Goal: Information Seeking & Learning: Check status

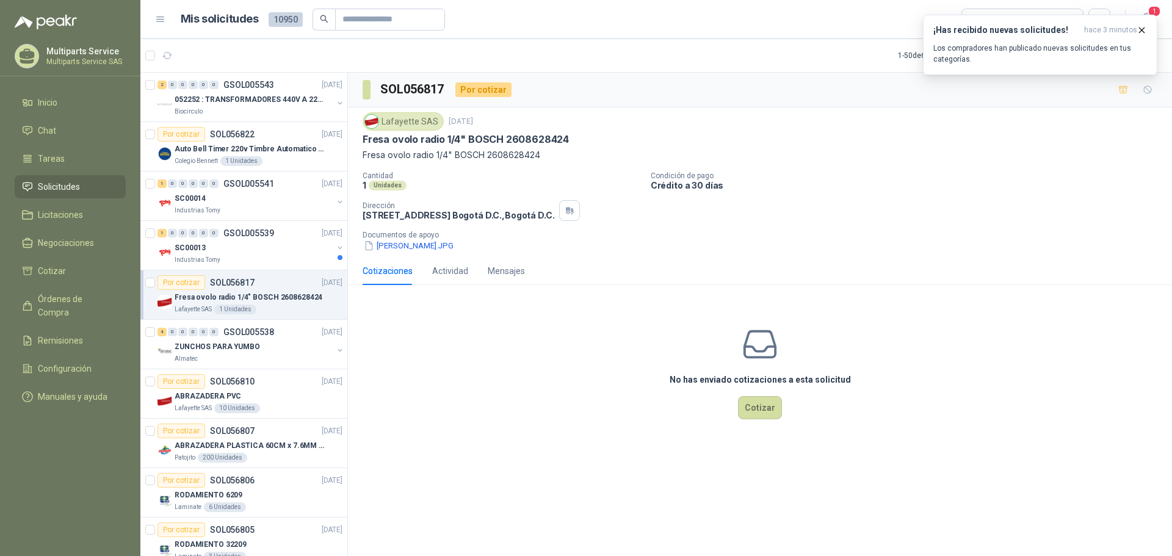
click at [151, 24] on header "Mis solicitudes 10950 Todas 1" at bounding box center [655, 19] width 1031 height 39
click at [161, 23] on icon at bounding box center [160, 19] width 11 height 11
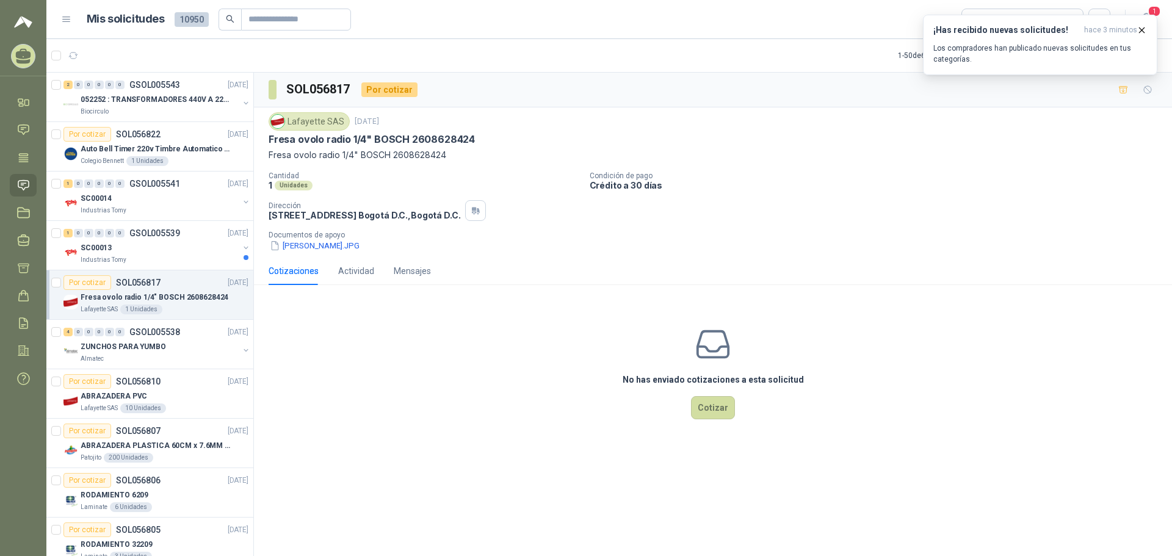
click at [160, 22] on h1 "Mis solicitudes" at bounding box center [126, 19] width 78 height 18
click at [67, 16] on icon at bounding box center [66, 19] width 11 height 11
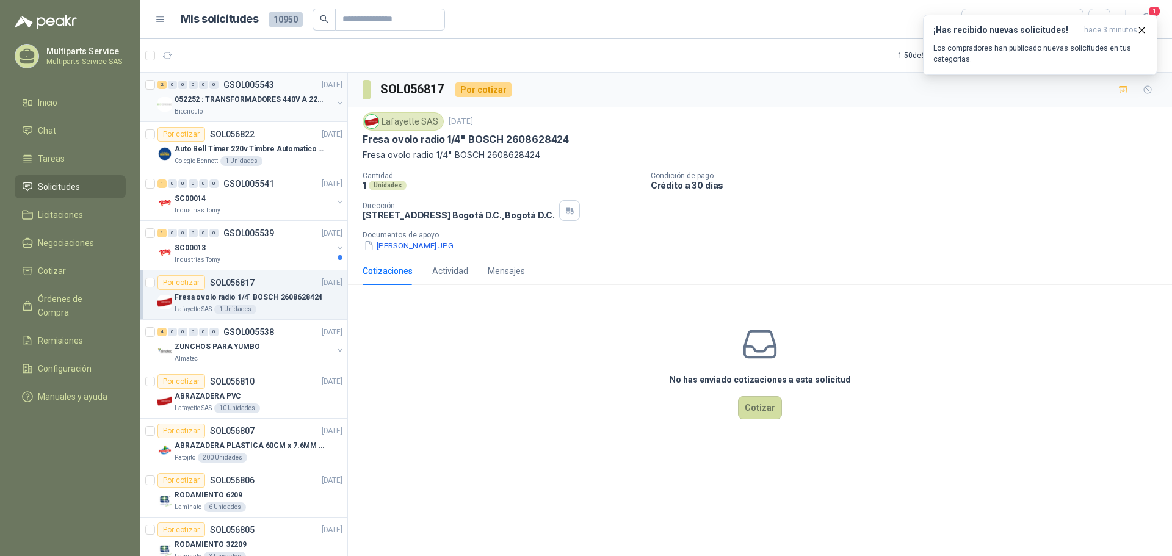
click at [280, 91] on div "2 0 0 0 0 0 GSOL005543 [DATE]" at bounding box center [250, 85] width 187 height 15
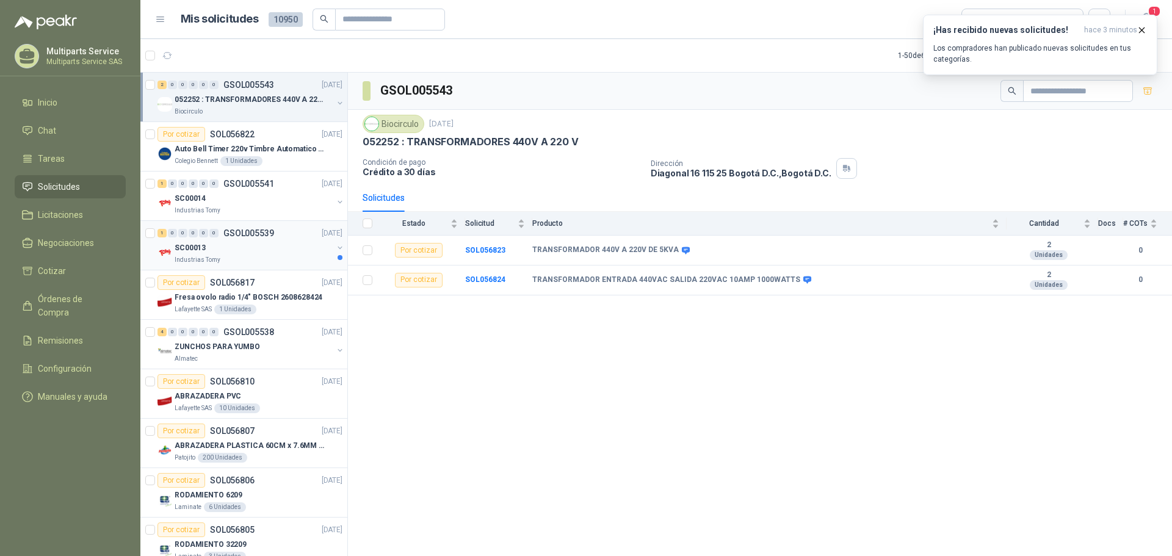
click at [242, 256] on div "Industrias Tomy" at bounding box center [254, 260] width 158 height 10
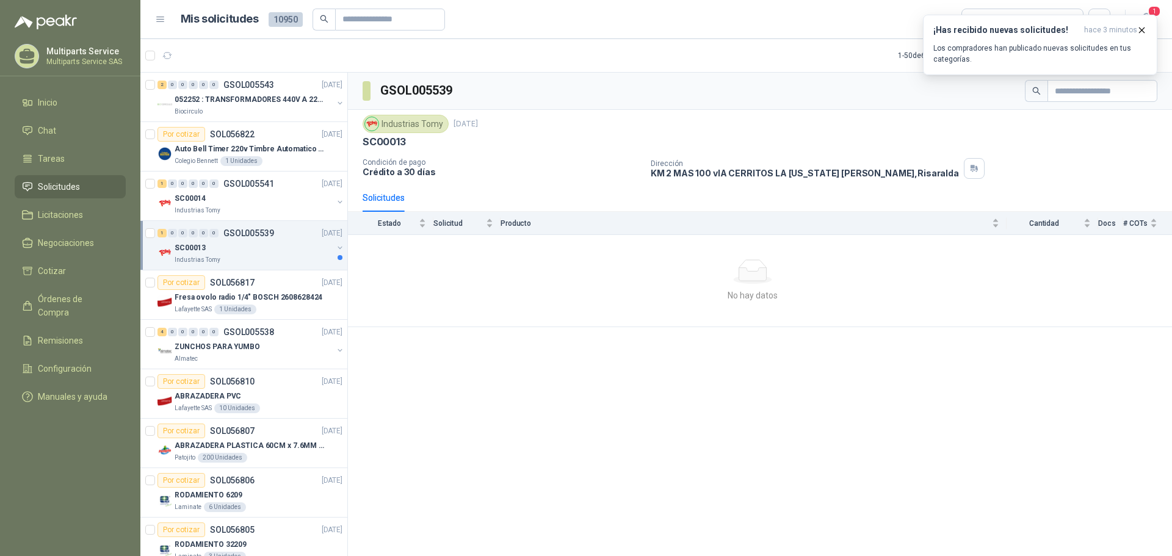
click at [79, 182] on span "Solicitudes" at bounding box center [59, 186] width 42 height 13
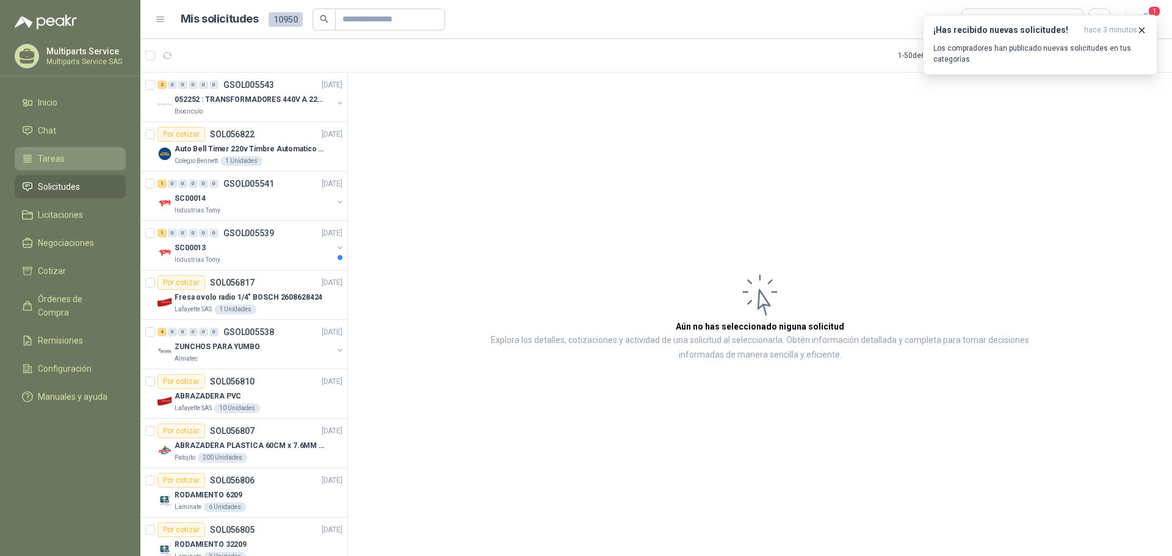
click at [74, 158] on li "Tareas" at bounding box center [70, 158] width 96 height 13
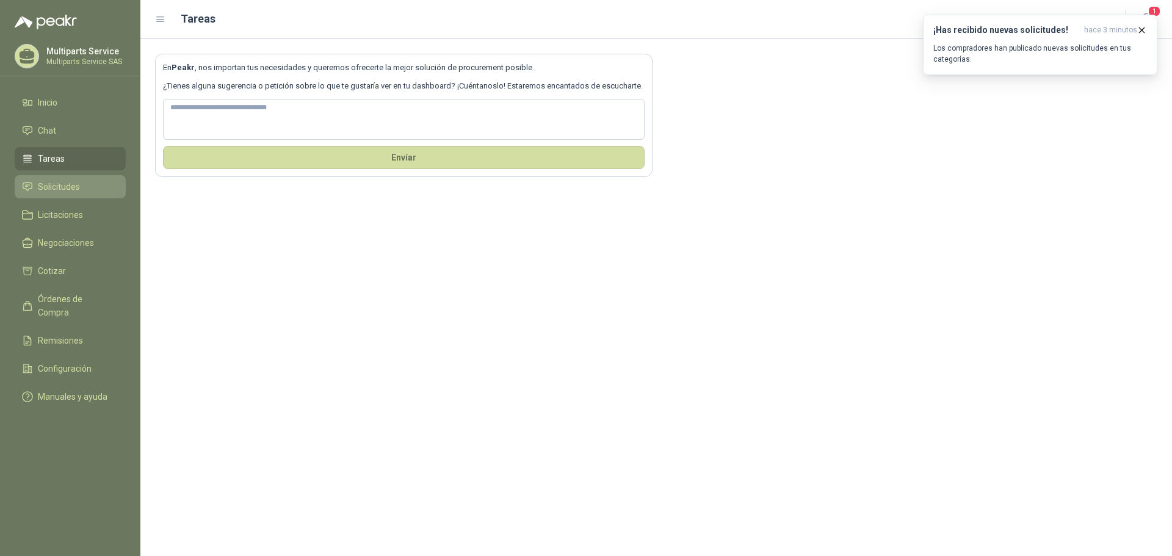
click at [77, 179] on link "Solicitudes" at bounding box center [70, 186] width 111 height 23
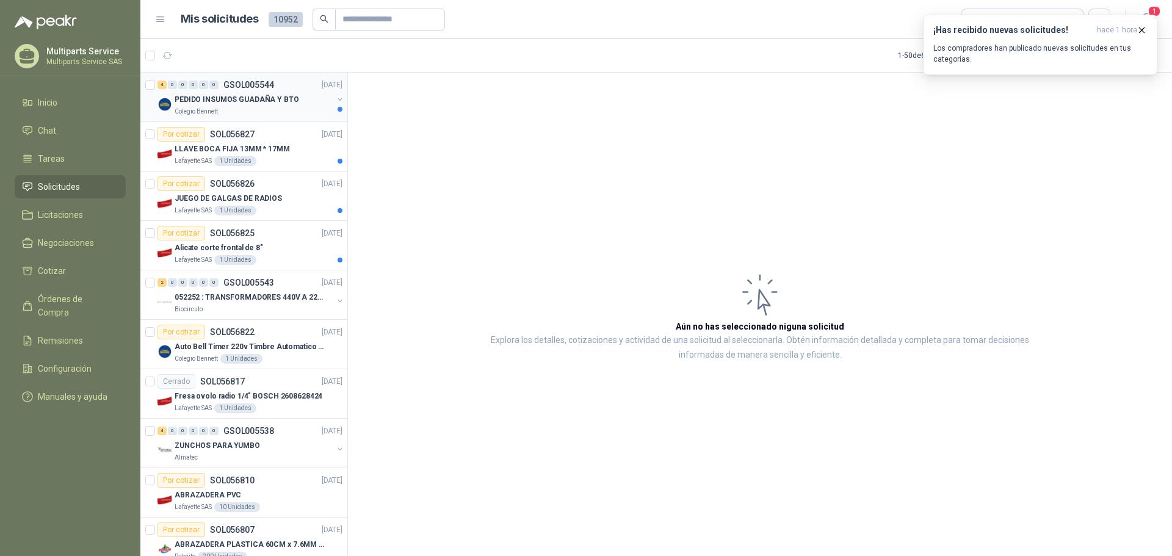
click at [283, 97] on p "PEDIDO INSUMOS GUADAÑA Y BTO" at bounding box center [237, 100] width 125 height 12
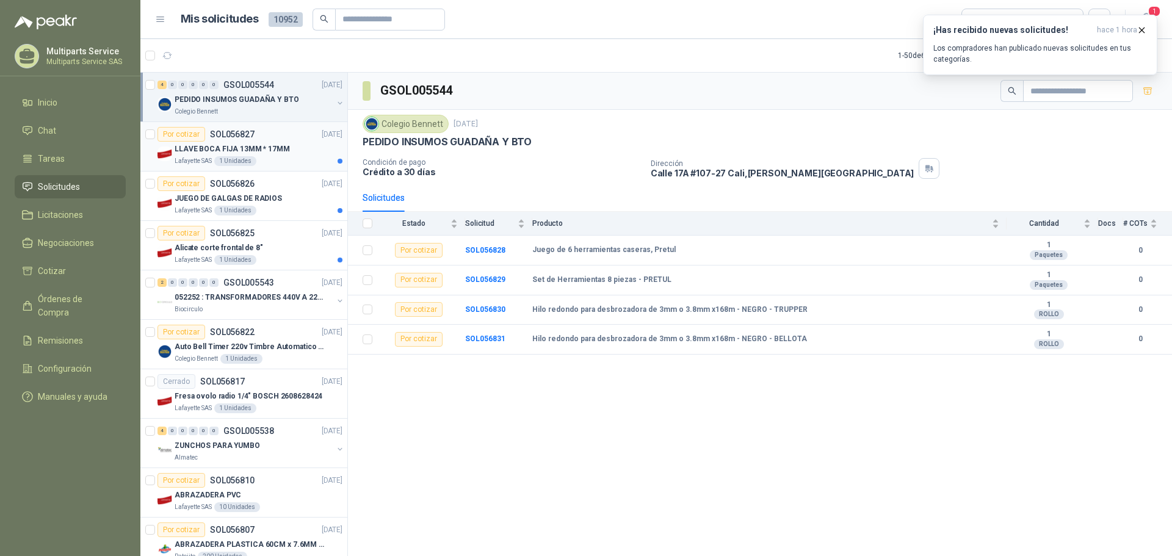
click at [272, 151] on p "LLAVE BOCA FIJA 13MM * 17MM" at bounding box center [232, 149] width 115 height 12
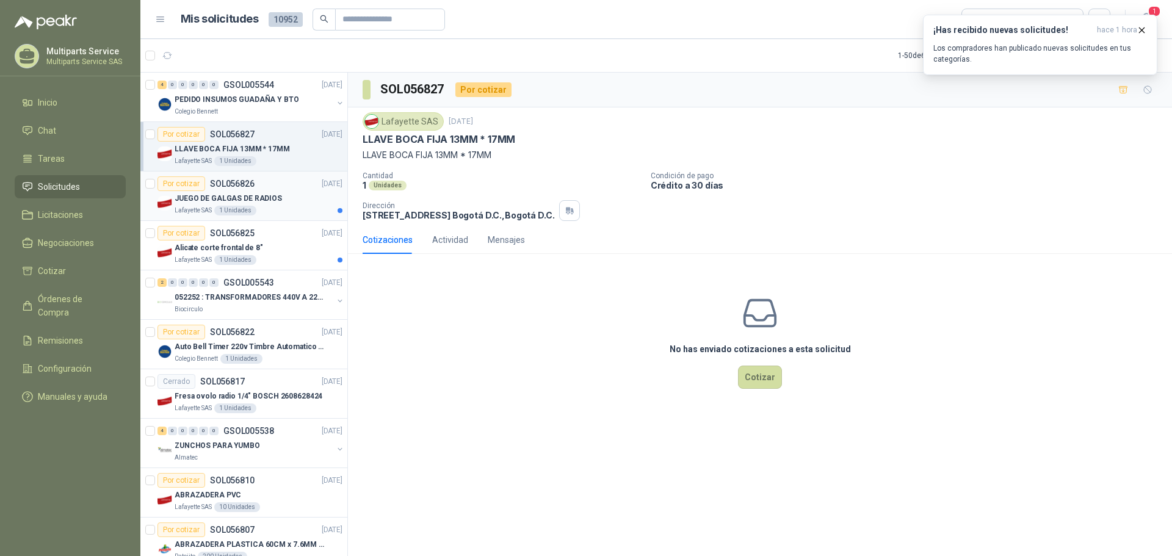
click at [287, 186] on div "Por cotizar SOL056826 [DATE]" at bounding box center [249, 183] width 185 height 15
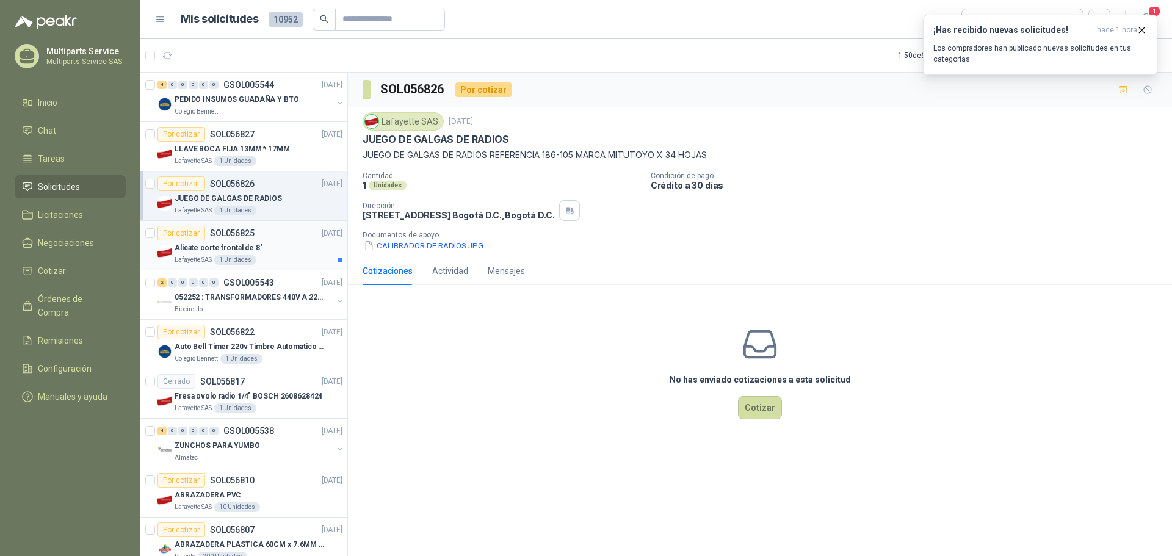
click at [280, 245] on div "Alicate corte frontal de 8"" at bounding box center [259, 247] width 168 height 15
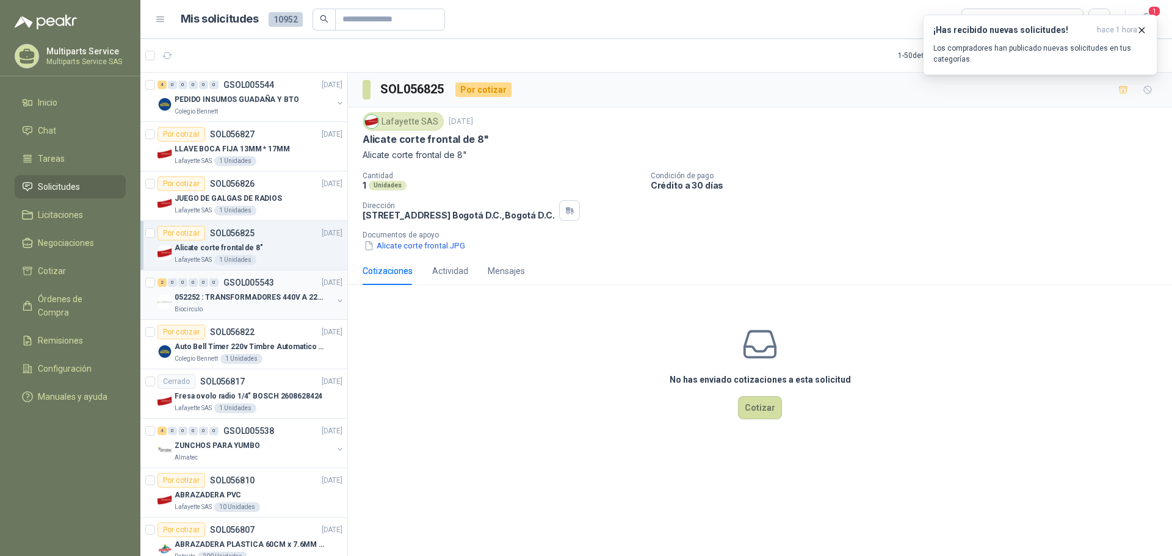
click at [298, 300] on p "052252 : TRANSFORMADORES 440V A 220 V" at bounding box center [251, 298] width 152 height 12
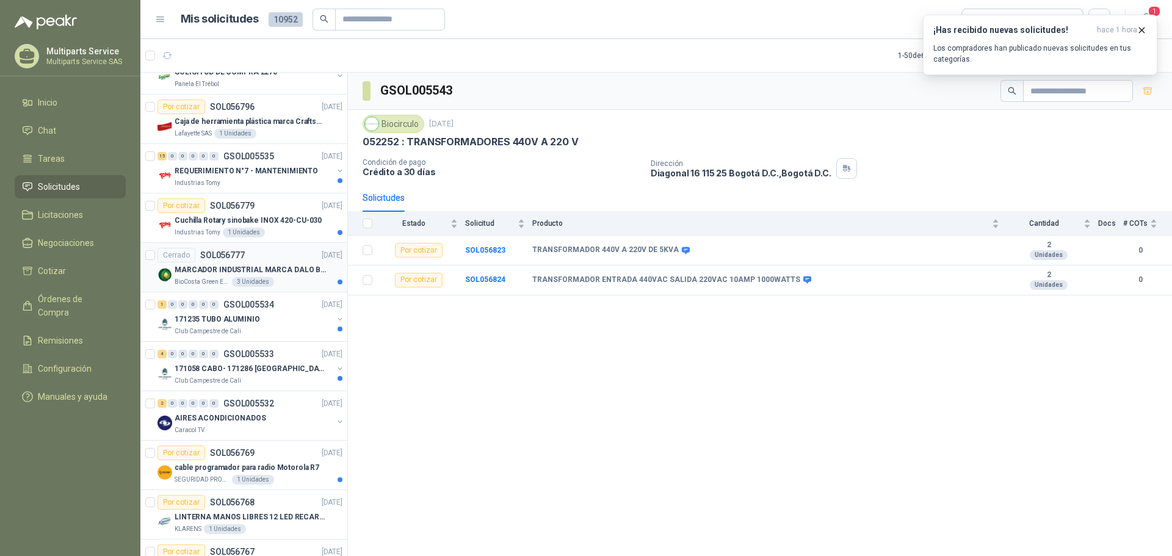
scroll to position [292, 0]
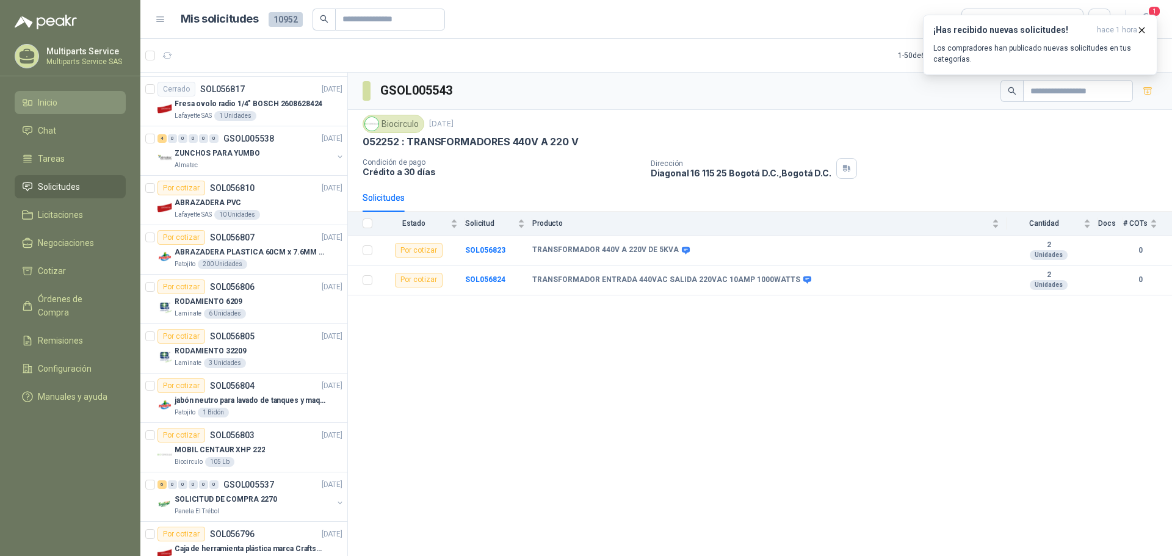
click at [95, 106] on li "Inicio" at bounding box center [70, 102] width 96 height 13
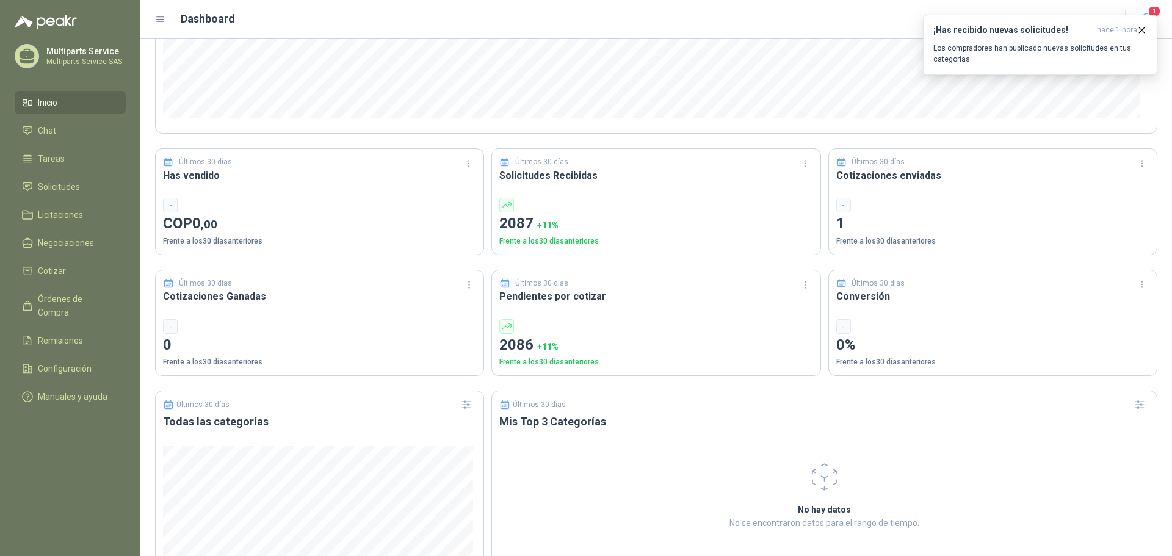
scroll to position [5, 0]
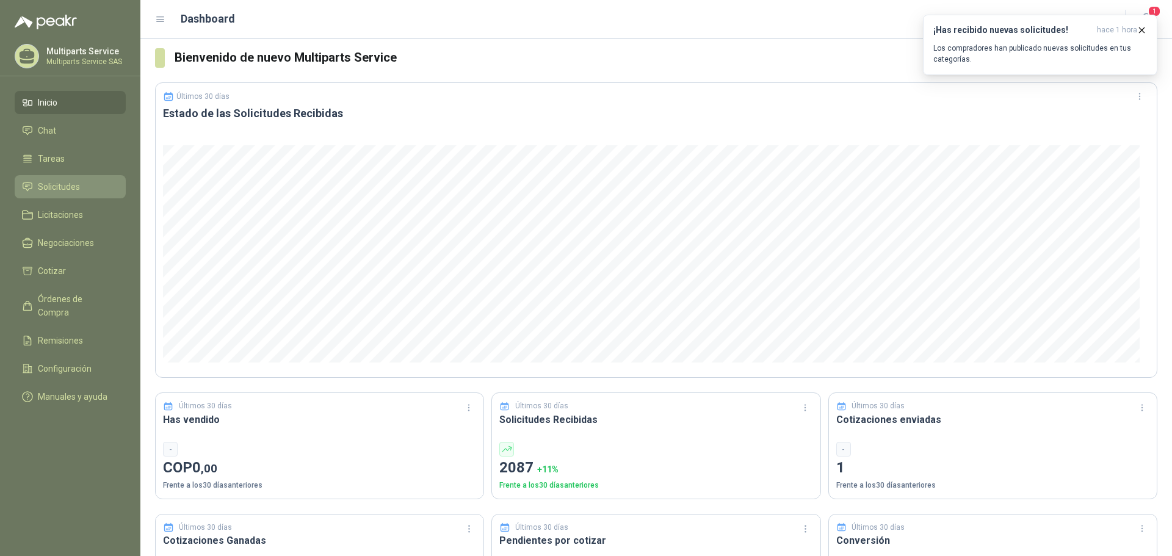
click at [89, 180] on li "Solicitudes" at bounding box center [70, 186] width 96 height 13
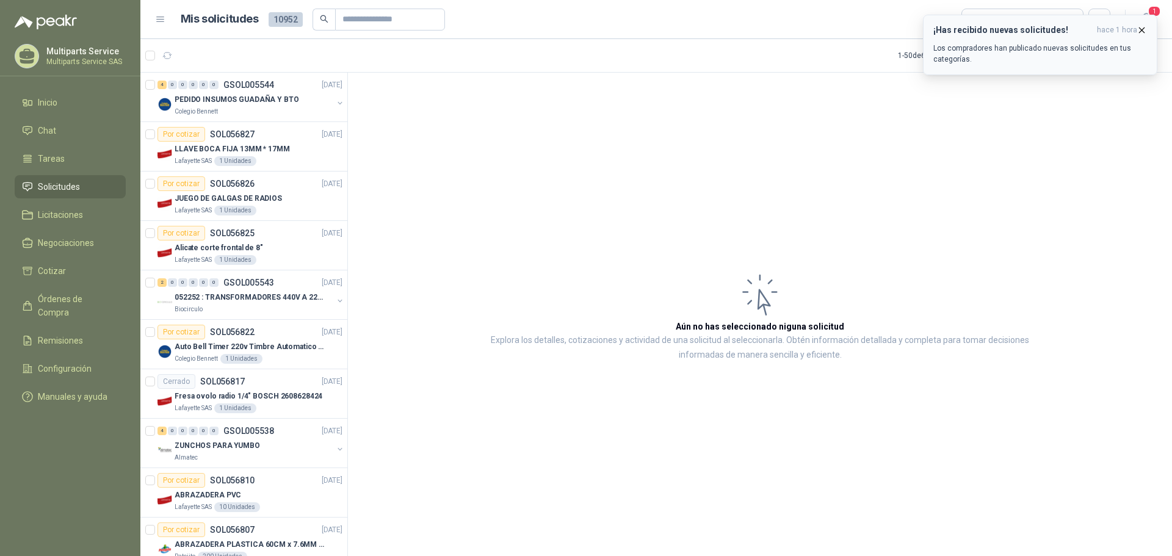
click at [1141, 32] on icon "button" at bounding box center [1141, 30] width 10 height 10
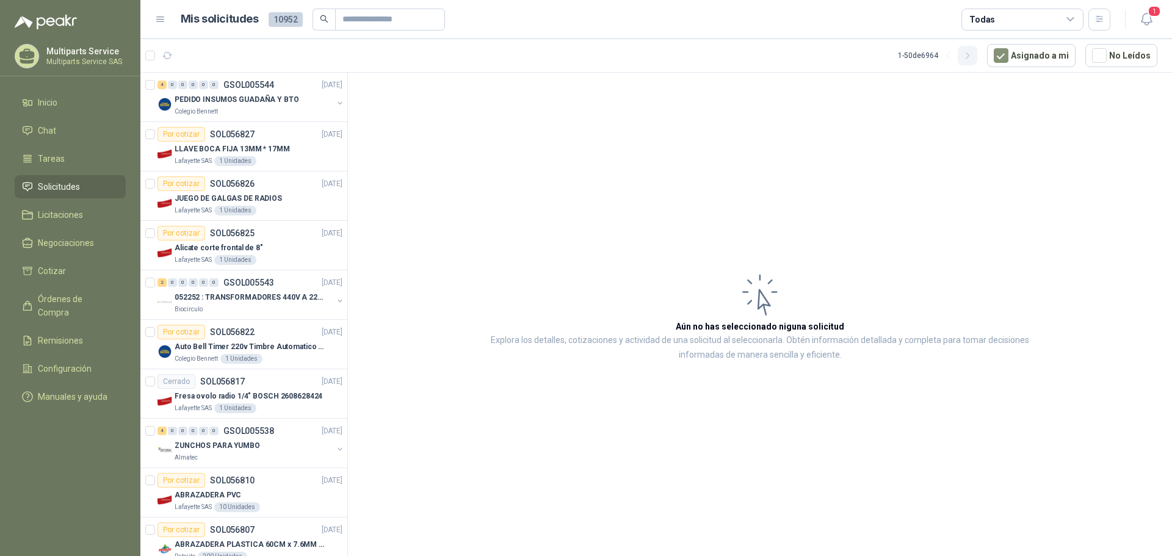
click at [973, 59] on icon "button" at bounding box center [968, 56] width 10 height 10
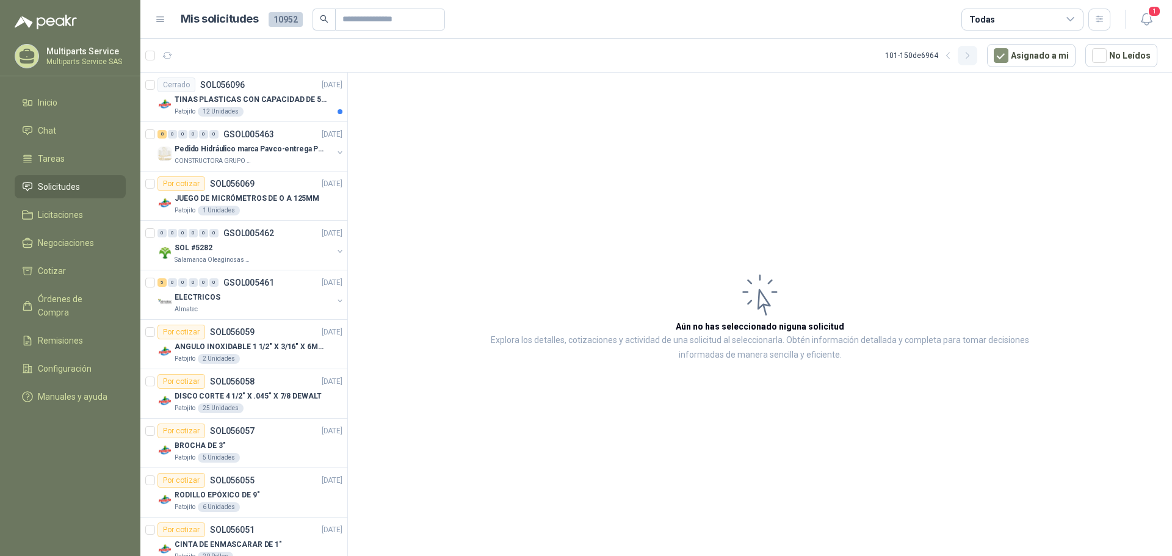
click at [973, 59] on icon "button" at bounding box center [968, 56] width 10 height 10
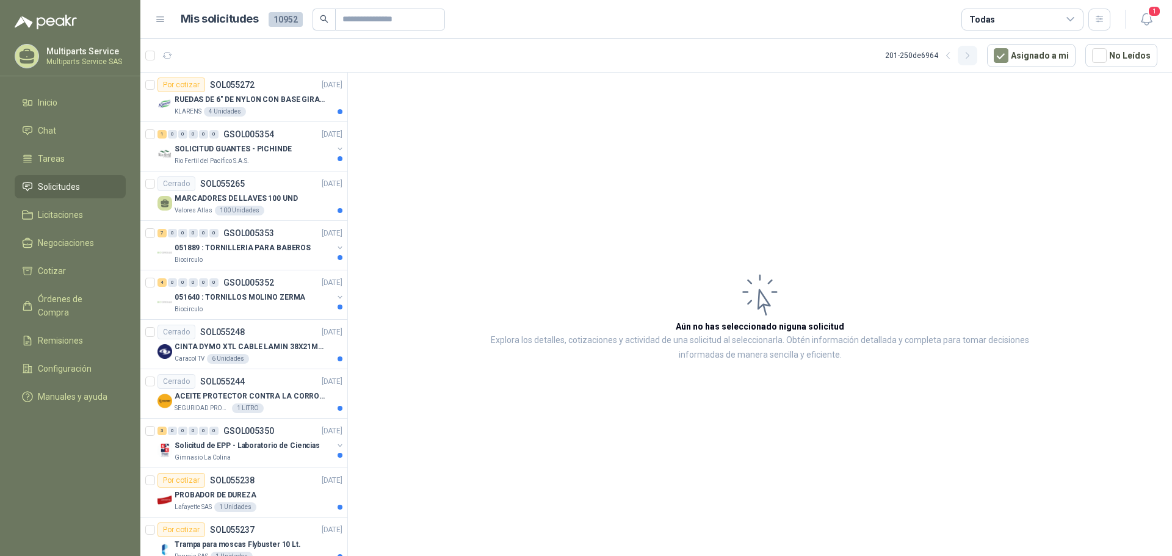
click at [973, 59] on icon "button" at bounding box center [968, 56] width 10 height 10
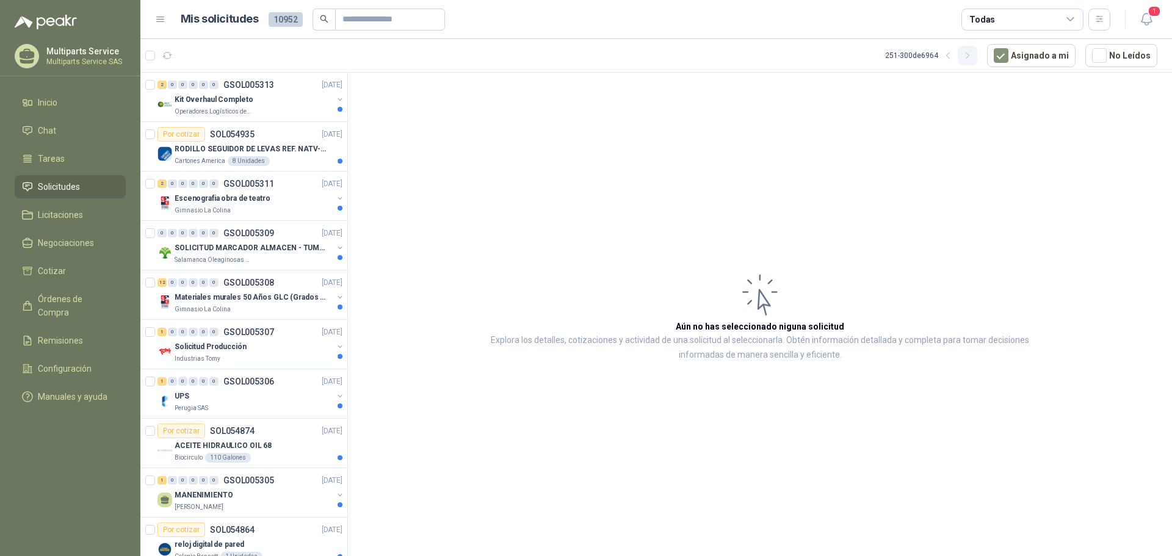
click at [973, 59] on icon "button" at bounding box center [968, 56] width 10 height 10
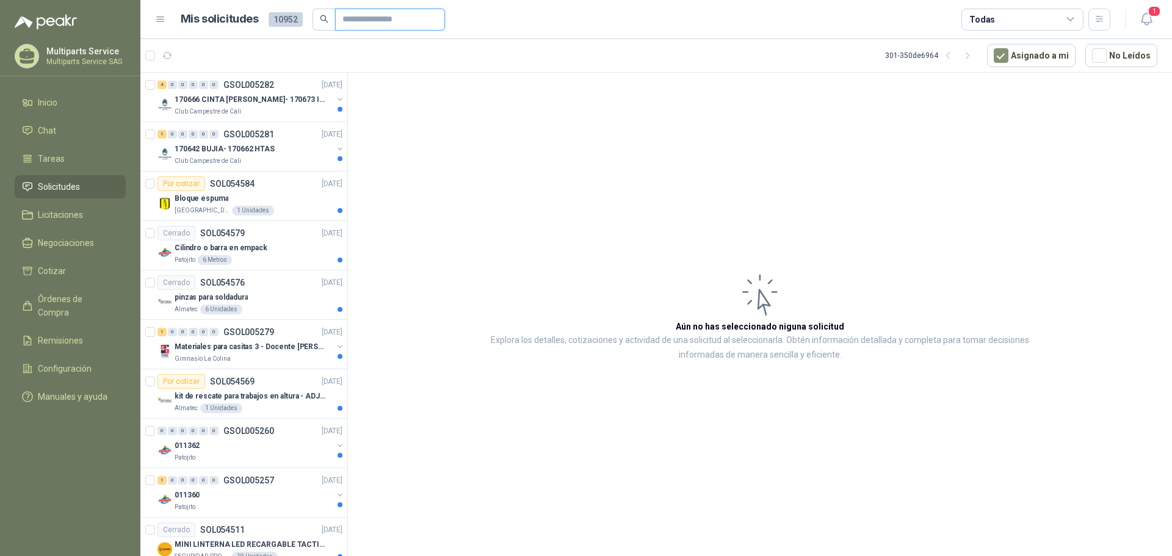
click at [391, 24] on input "text" at bounding box center [384, 19] width 85 height 21
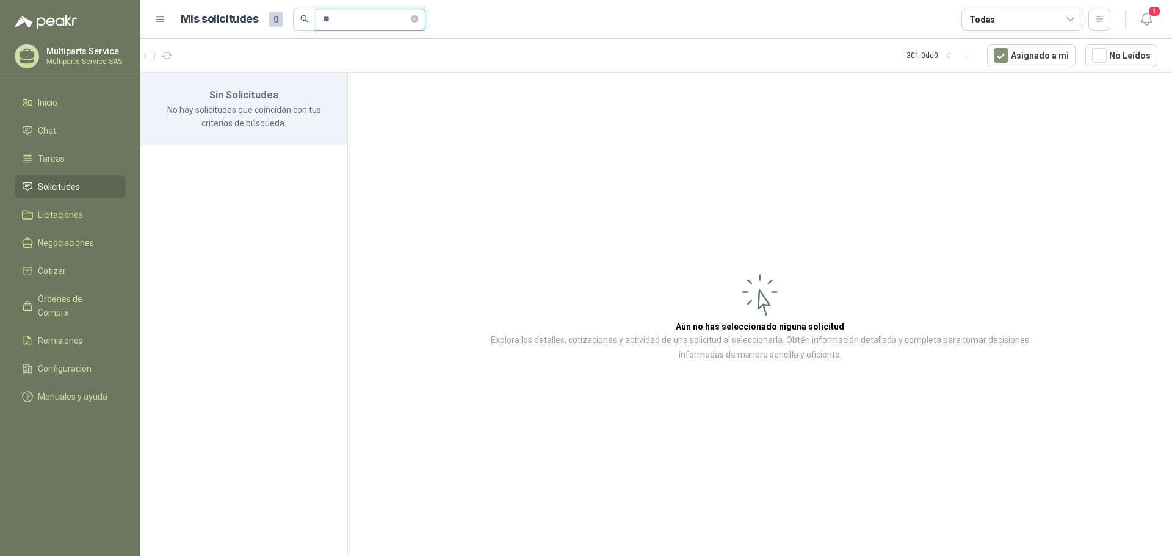
type input "*"
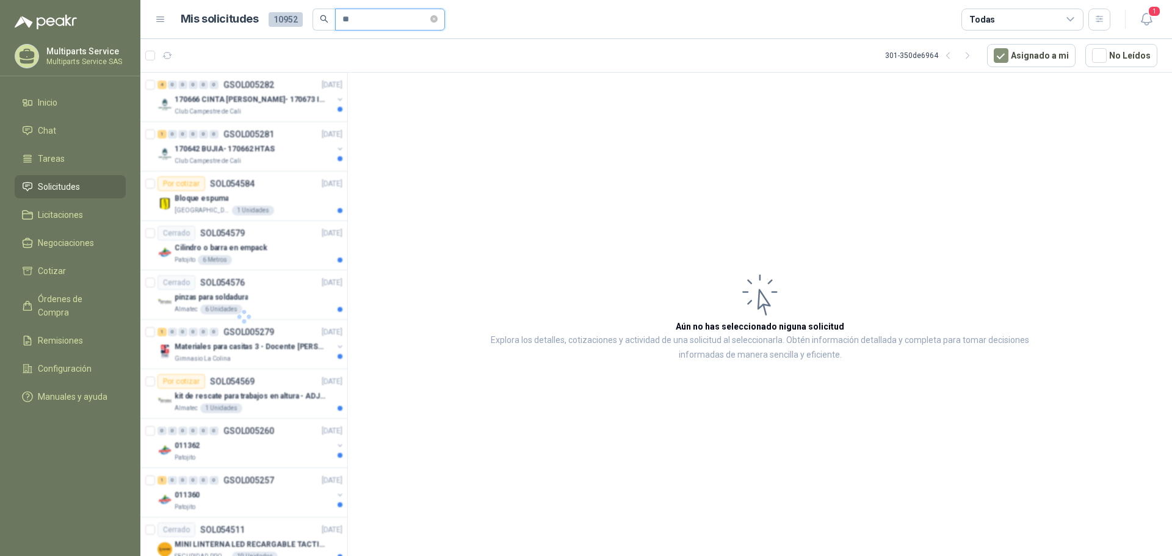
type input "*"
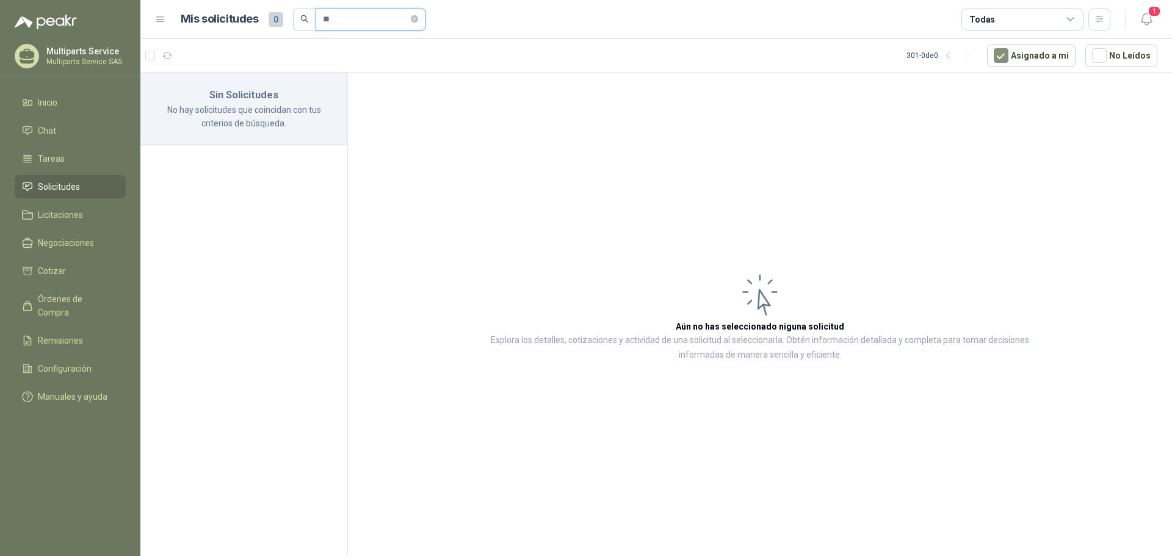
type input "*"
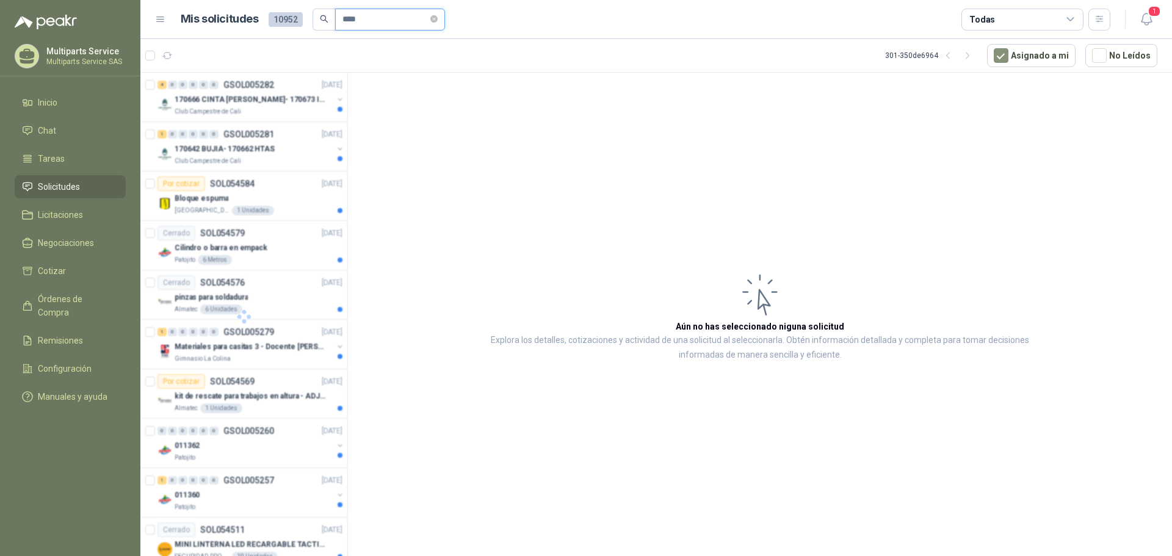
type input "*****"
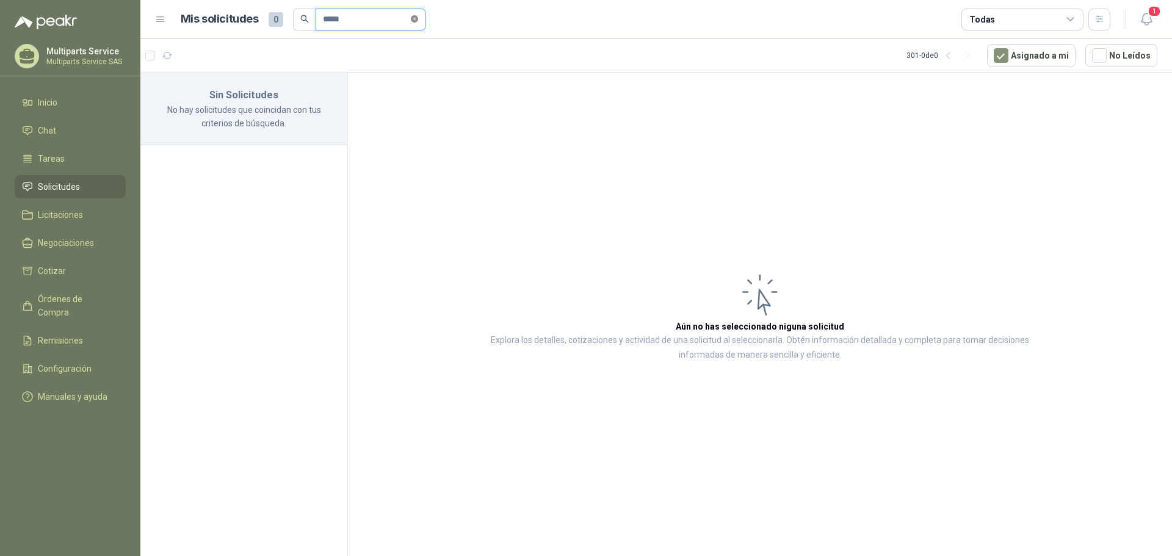
click at [418, 20] on icon "close-circle" at bounding box center [414, 18] width 7 height 7
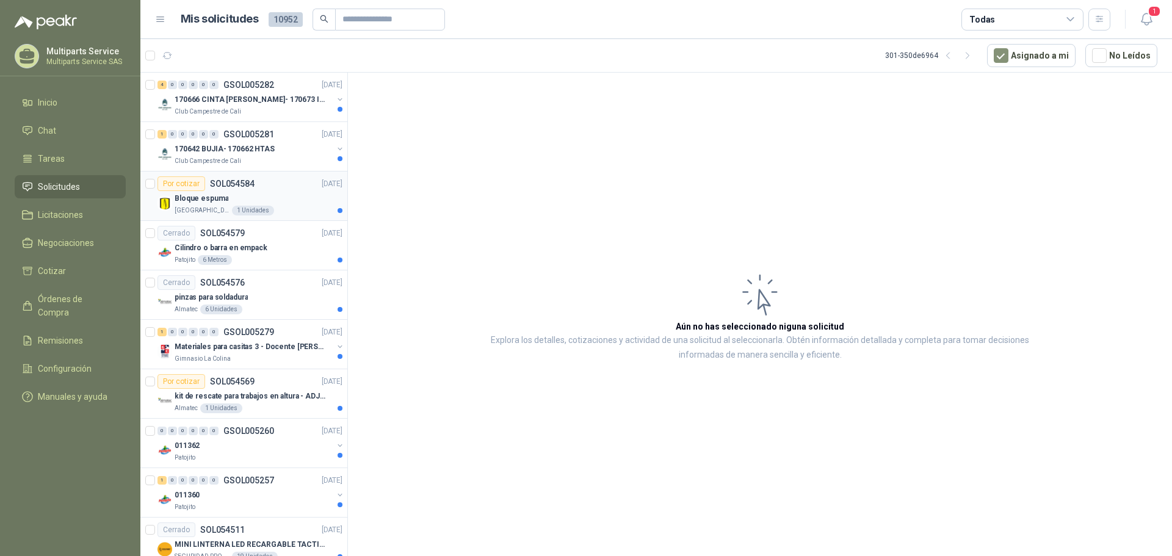
click at [284, 189] on div "Por cotizar SOL054584 [DATE]" at bounding box center [249, 183] width 185 height 15
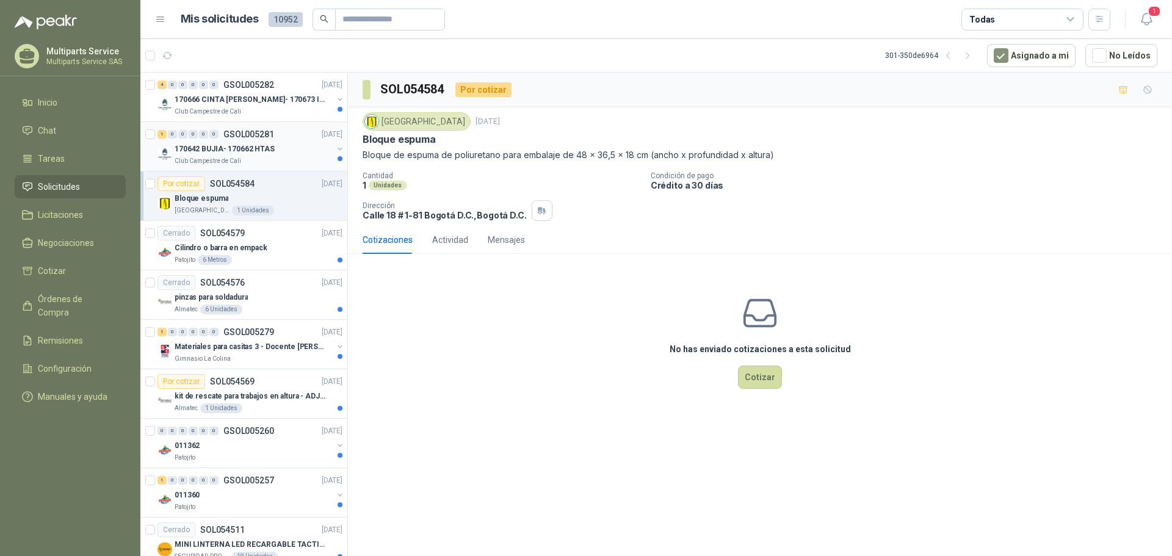
click at [274, 164] on div "Club Campestre de Cali" at bounding box center [254, 161] width 158 height 10
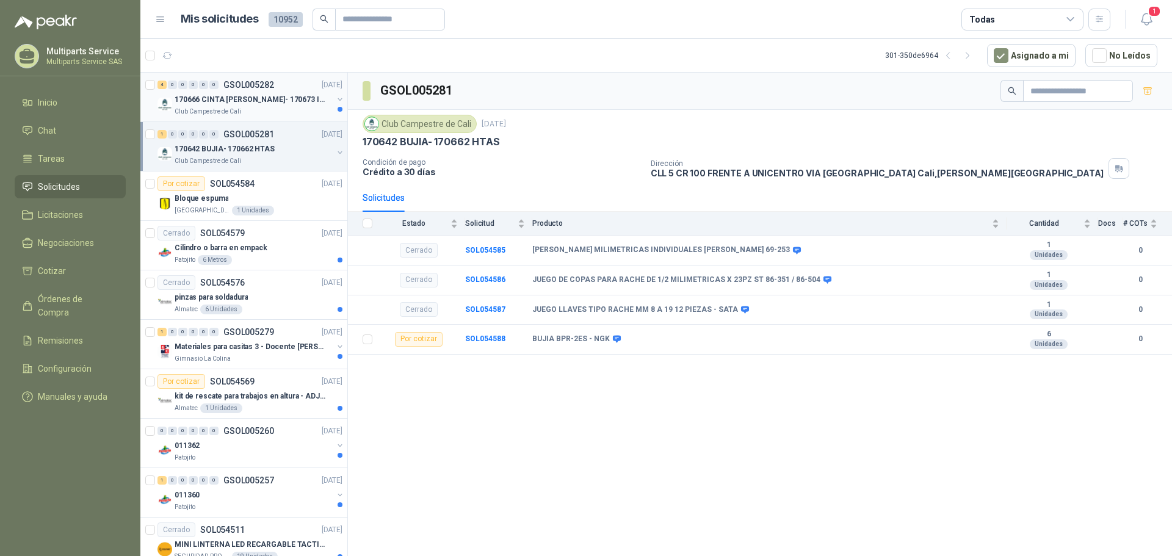
click at [287, 103] on p "170666 CINTA [PERSON_NAME]- 170673 IMPERMEABILI" at bounding box center [251, 100] width 152 height 12
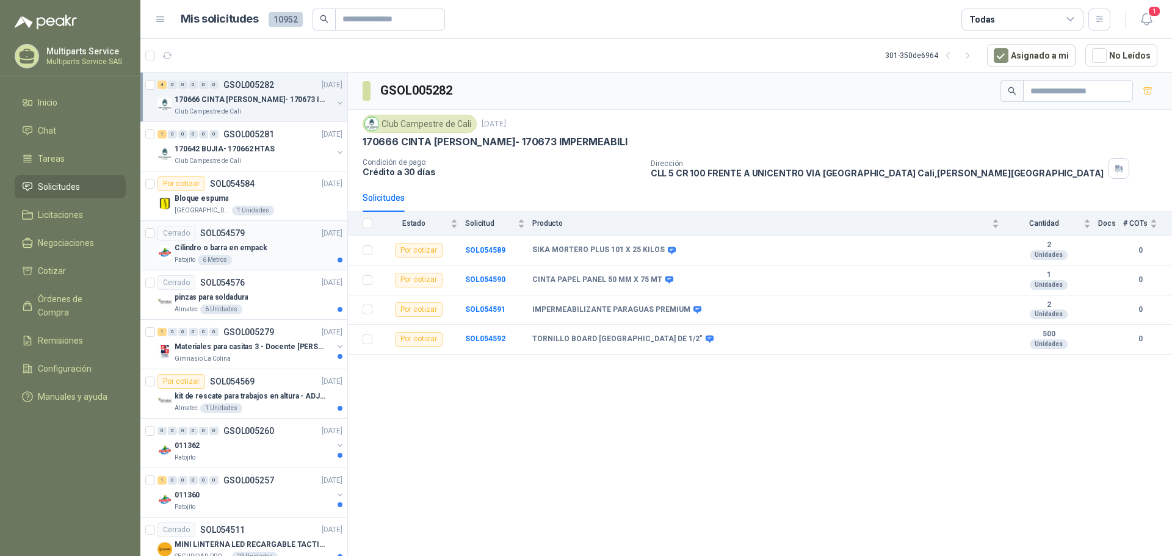
click at [283, 251] on div "Cilindro o barra en empack" at bounding box center [259, 247] width 168 height 15
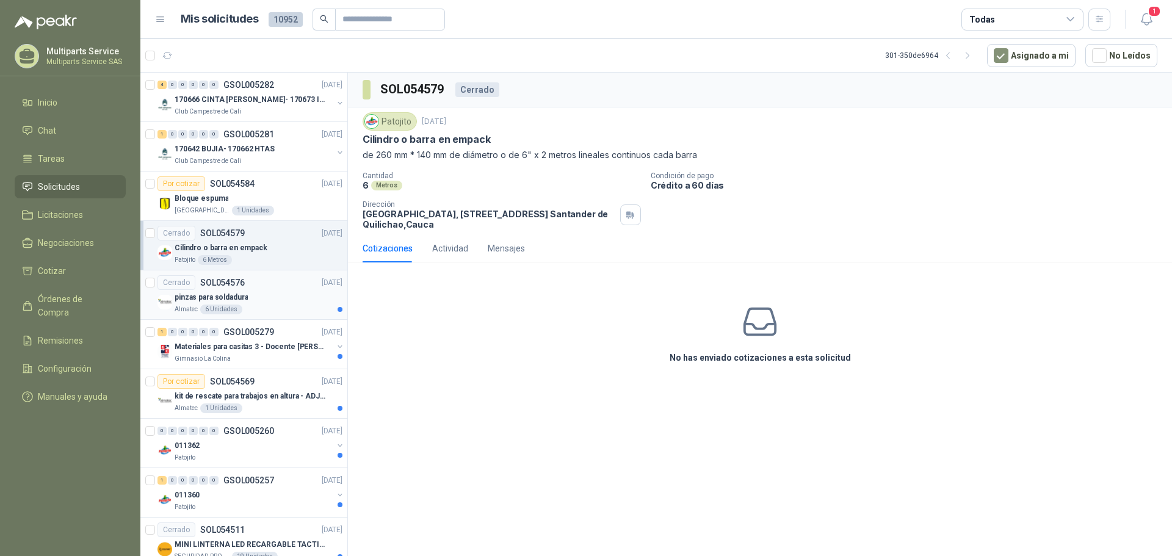
click at [273, 309] on div "Almatec 6 Unidades" at bounding box center [259, 310] width 168 height 10
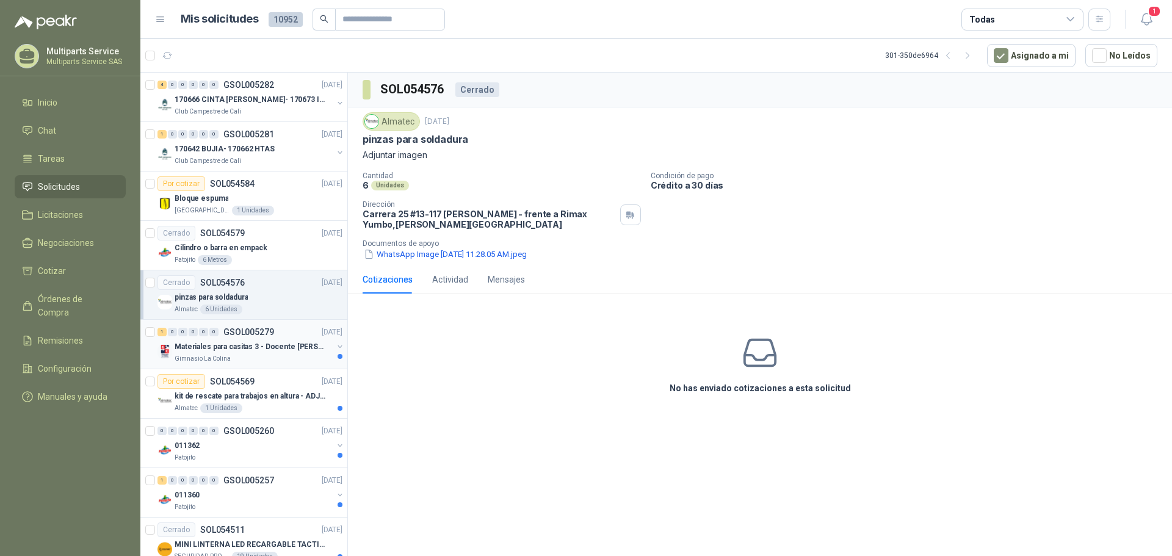
click at [272, 350] on p "Materiales para casitas 3 - Docente [PERSON_NAME]" at bounding box center [251, 347] width 152 height 12
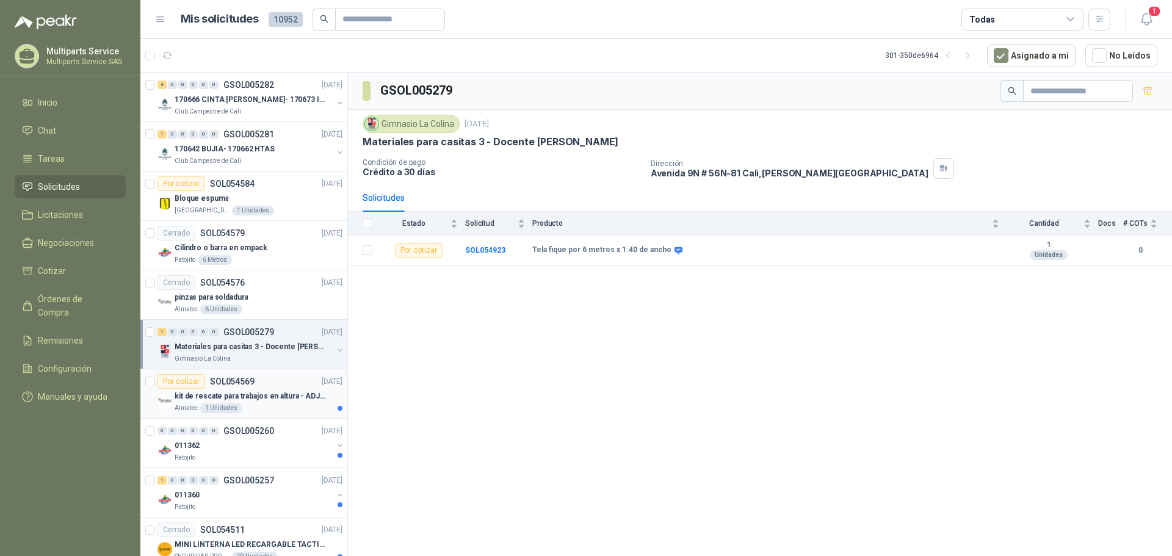
click at [291, 408] on div "Almatec 1 Unidades" at bounding box center [259, 408] width 168 height 10
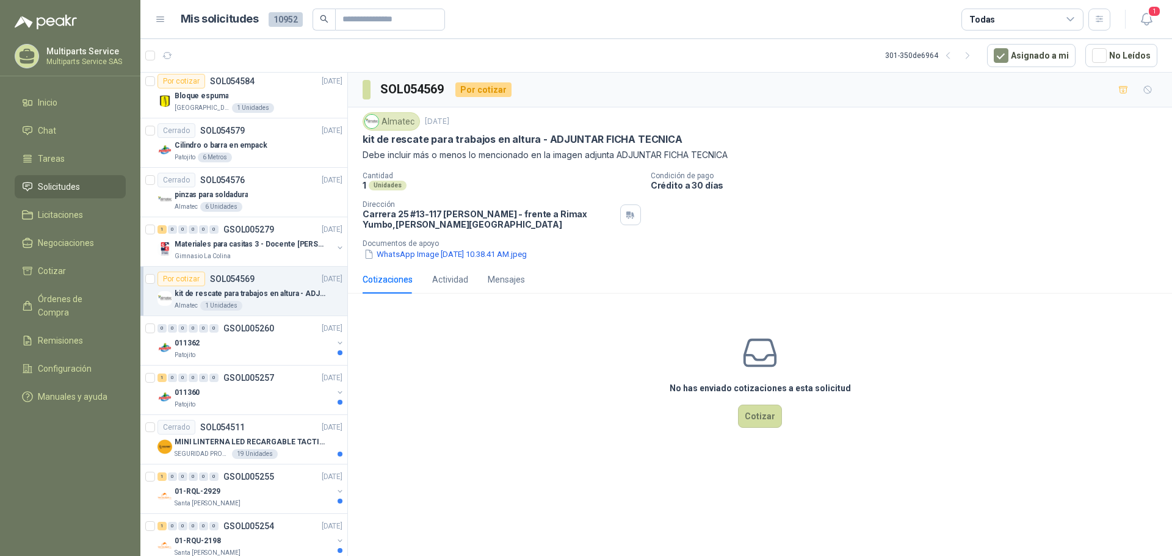
scroll to position [305, 0]
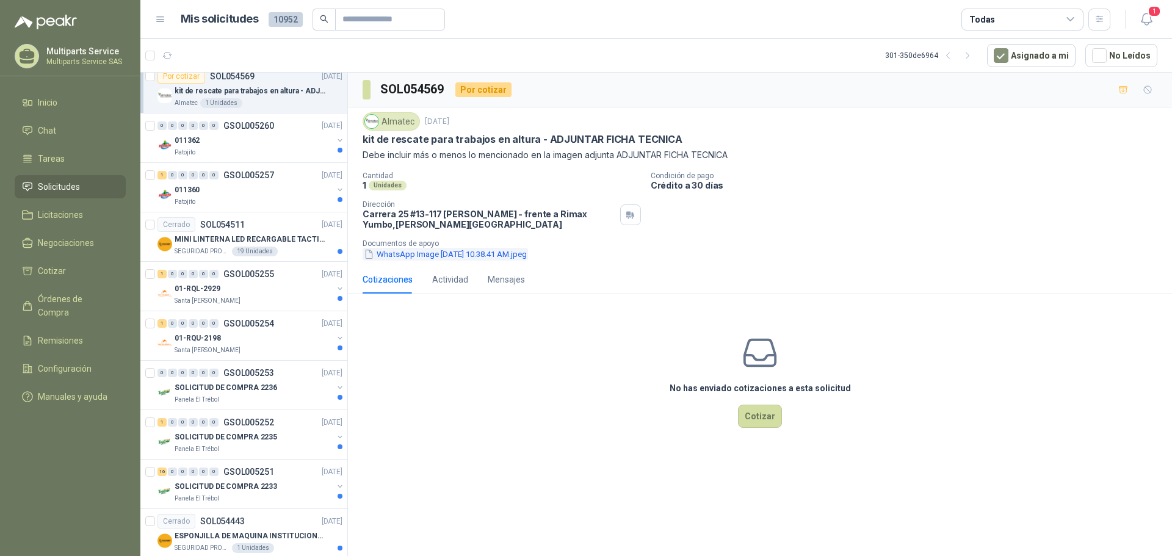
click at [520, 256] on button "WhatsApp Image [DATE] 10.38.41 AM.jpeg" at bounding box center [445, 254] width 165 height 13
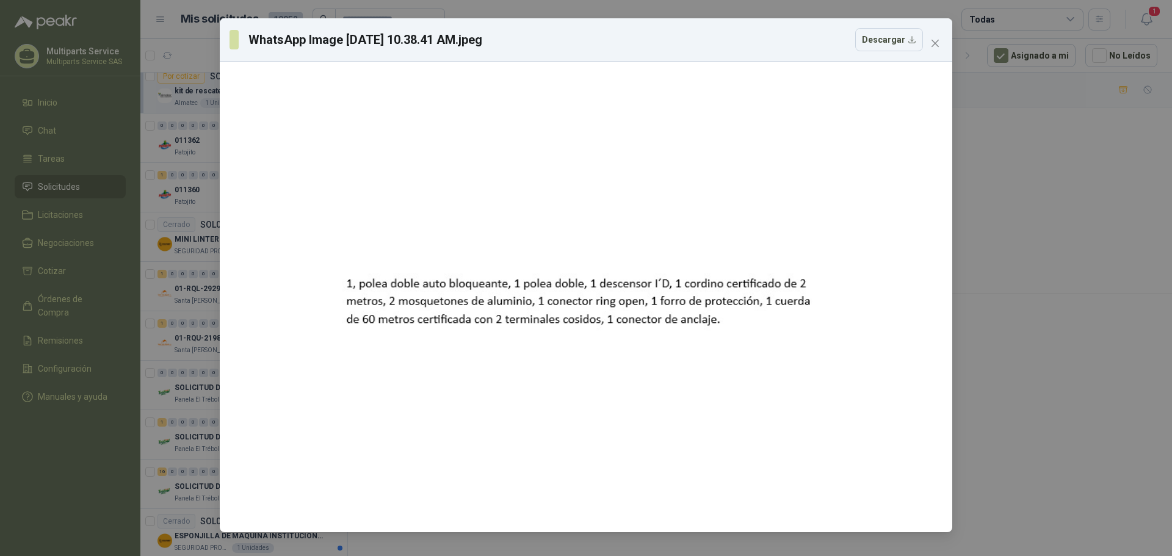
click at [932, 46] on icon "close" at bounding box center [935, 43] width 10 height 10
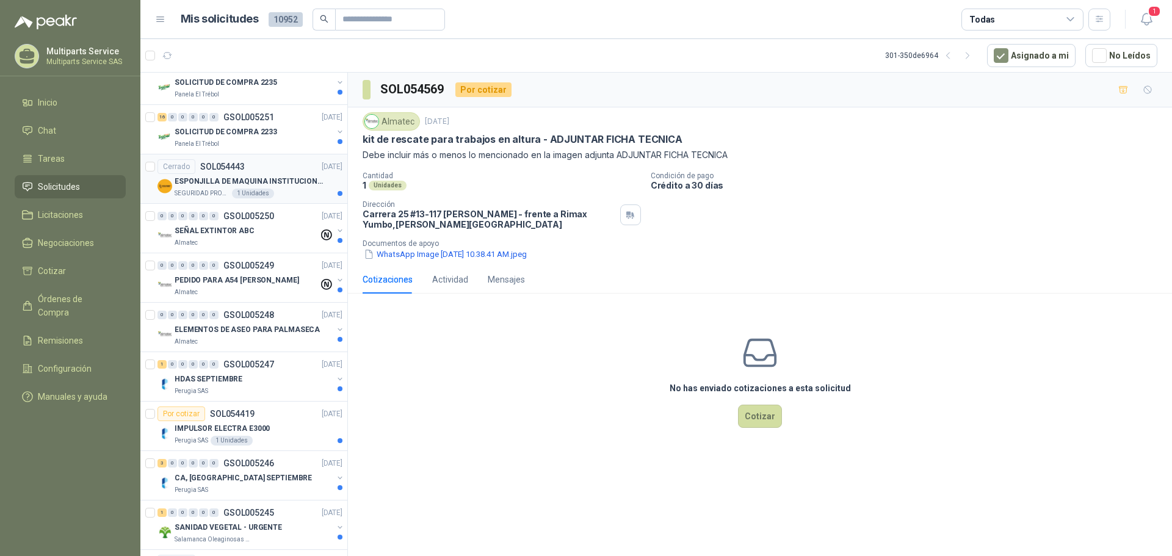
scroll to position [671, 0]
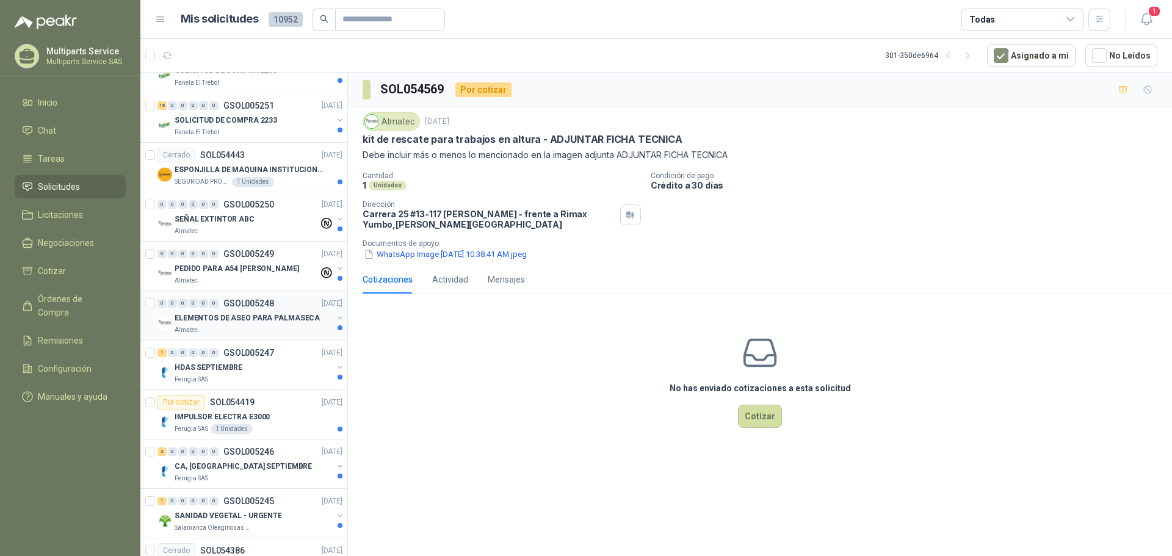
click at [273, 326] on div "Almatec" at bounding box center [254, 330] width 158 height 10
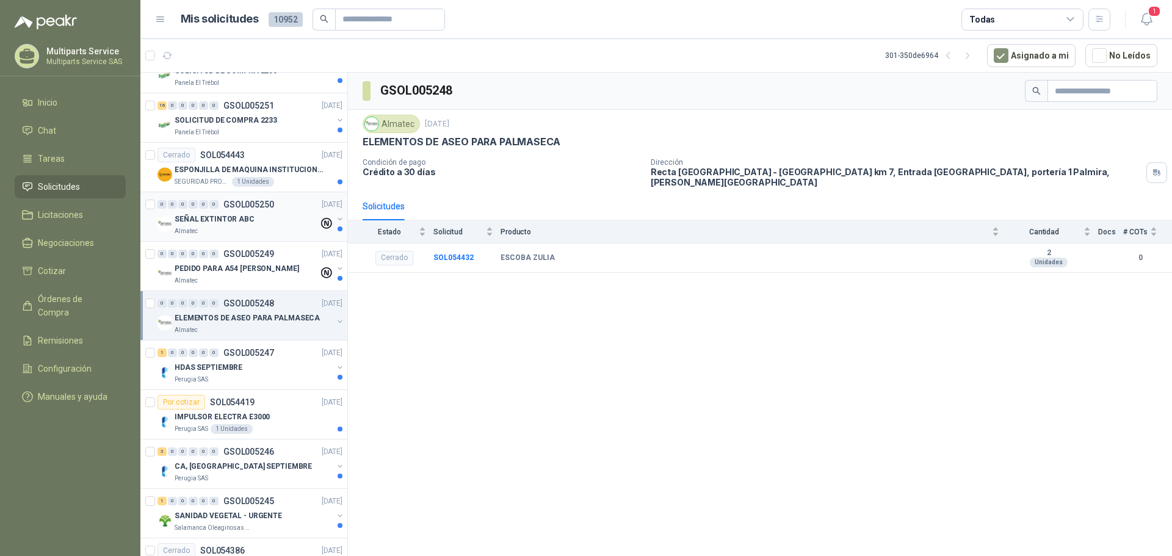
click at [254, 234] on div "Almatec" at bounding box center [247, 231] width 144 height 10
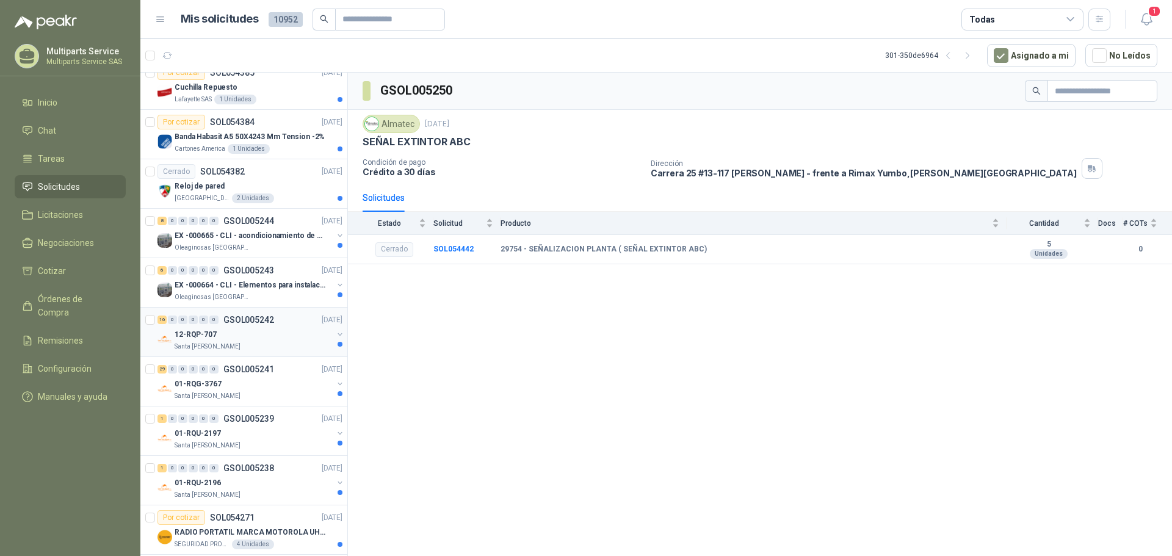
scroll to position [1221, 0]
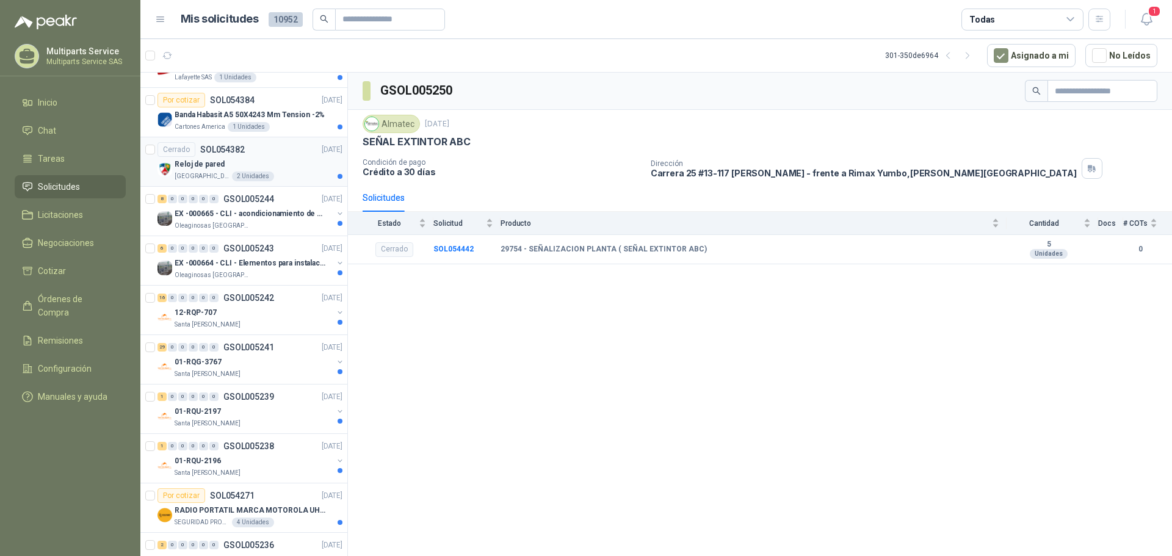
click at [289, 167] on div "Reloj de pared" at bounding box center [259, 164] width 168 height 15
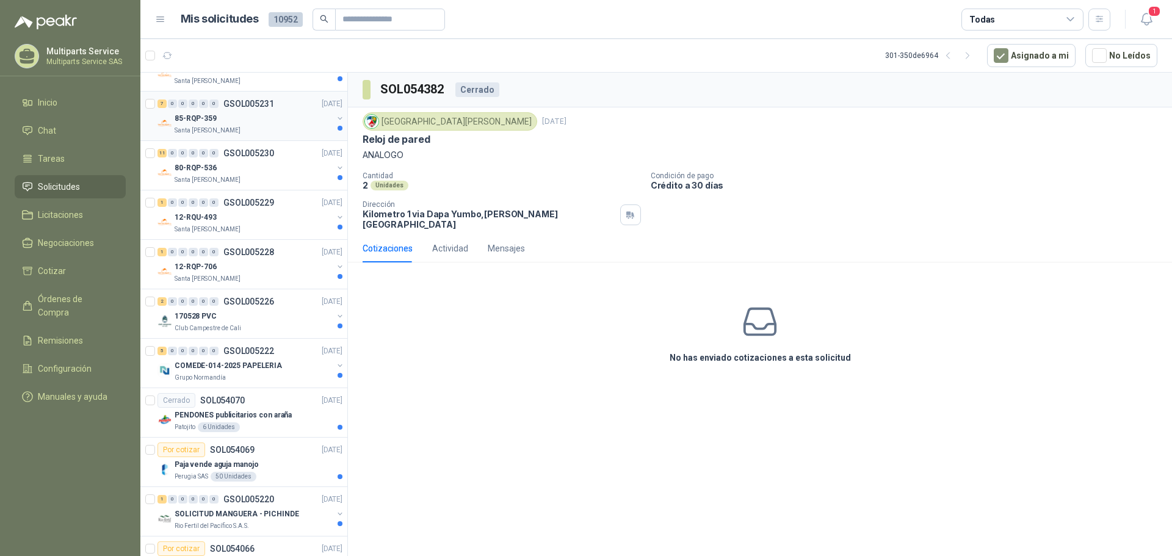
scroll to position [2011, 0]
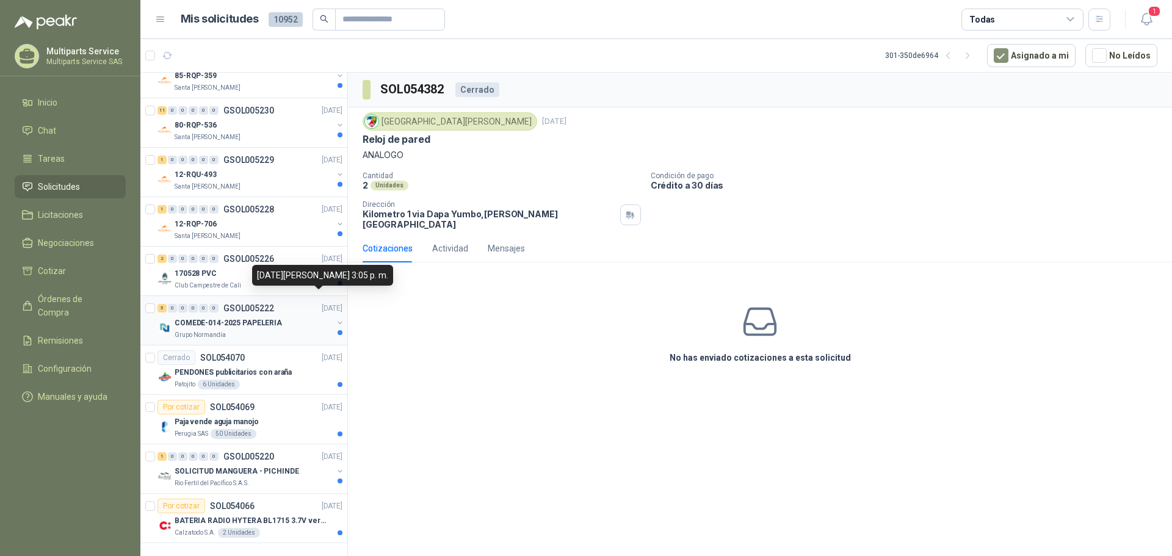
click at [322, 303] on p "[DATE]" at bounding box center [332, 309] width 21 height 12
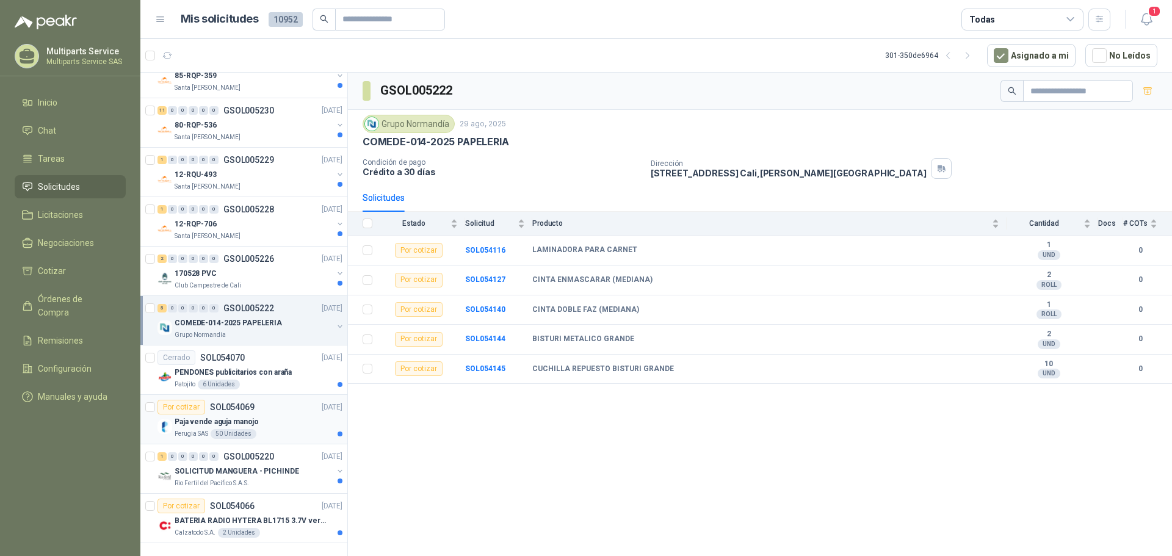
click at [282, 400] on div "Por cotizar SOL054069 [DATE]" at bounding box center [249, 407] width 185 height 15
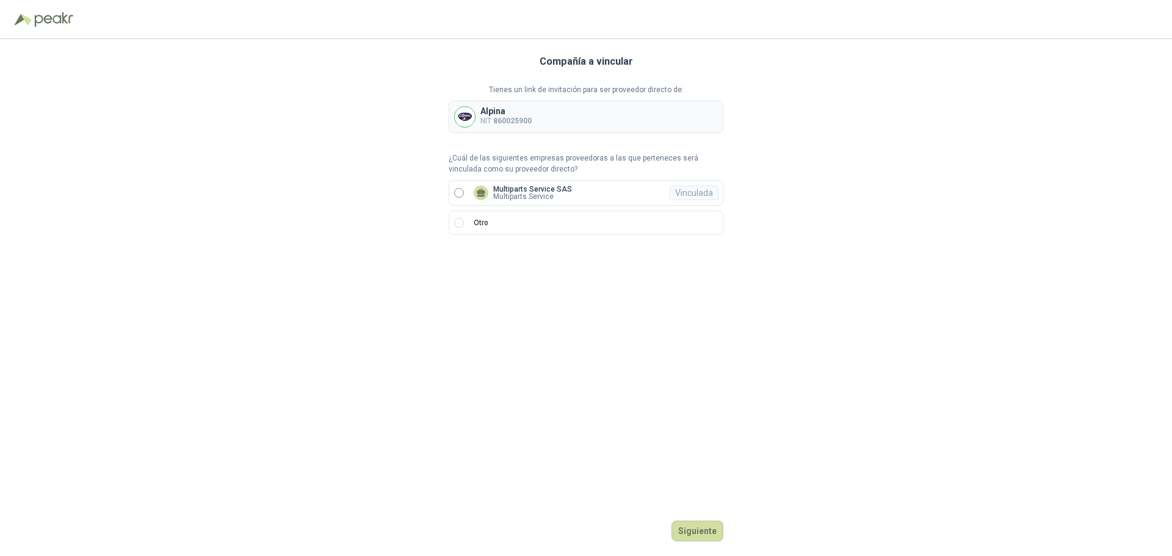
click at [565, 198] on p "Multiparts Service" at bounding box center [532, 196] width 79 height 7
click at [707, 529] on button "Ingresar" at bounding box center [699, 531] width 48 height 21
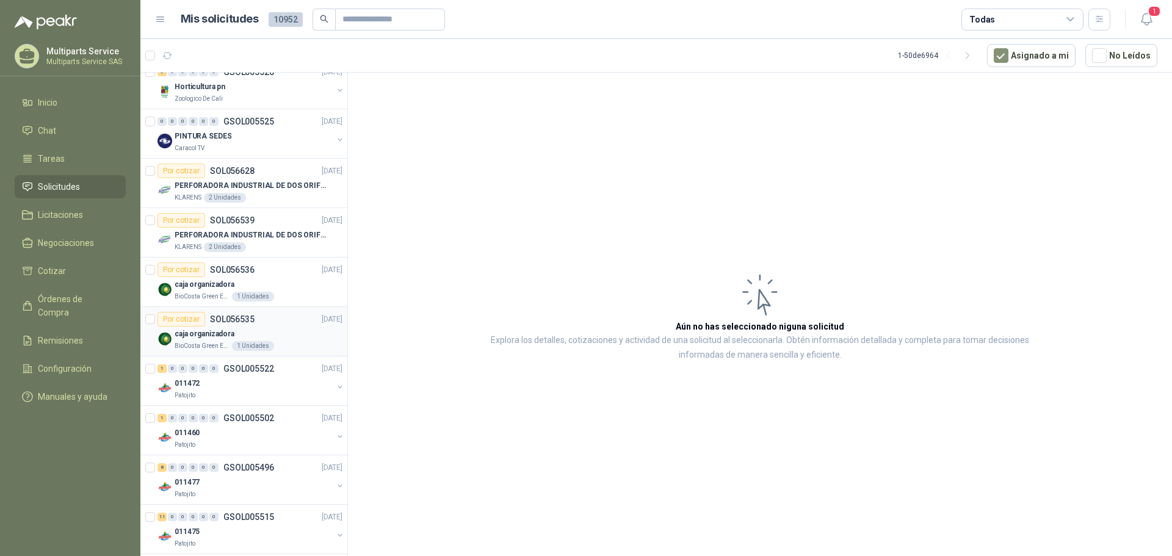
scroll to position [2001, 0]
